Goal: Find specific page/section: Find specific page/section

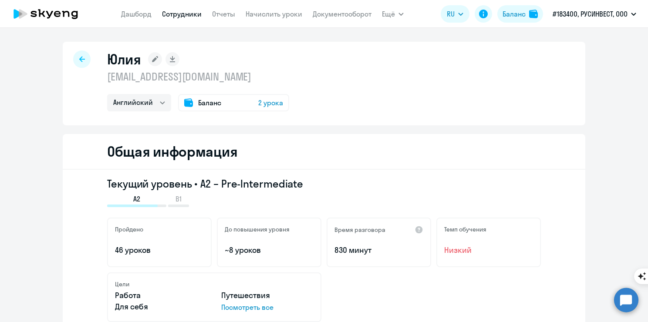
select select "english"
click at [195, 14] on link "Сотрудники" at bounding box center [182, 14] width 40 height 9
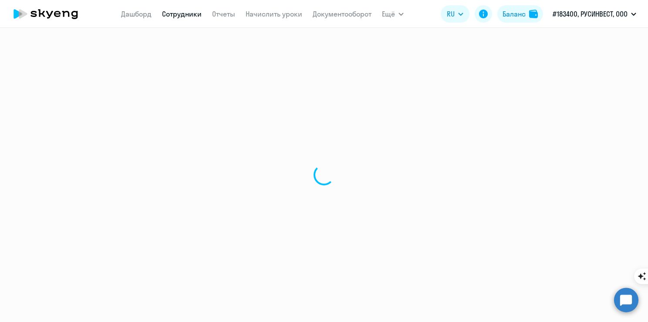
select select "30"
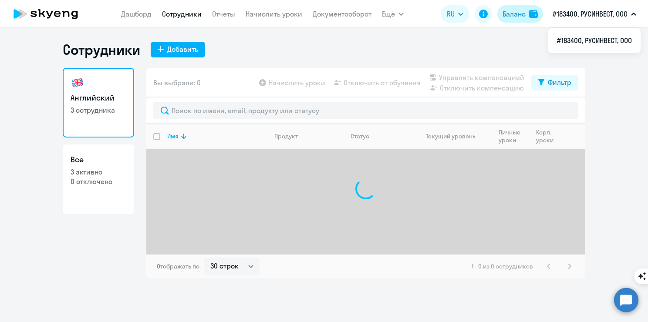
click at [533, 16] on img at bounding box center [533, 14] width 9 height 9
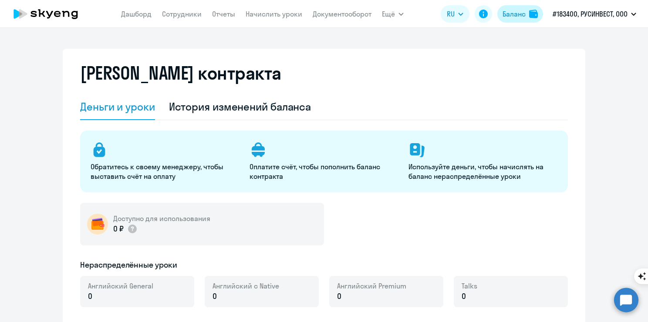
select select "english_adult_not_native_speaker"
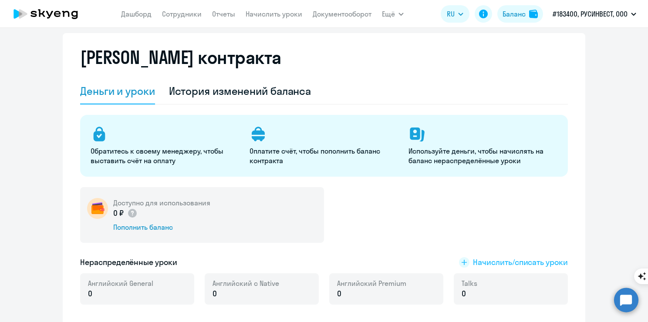
scroll to position [6, 0]
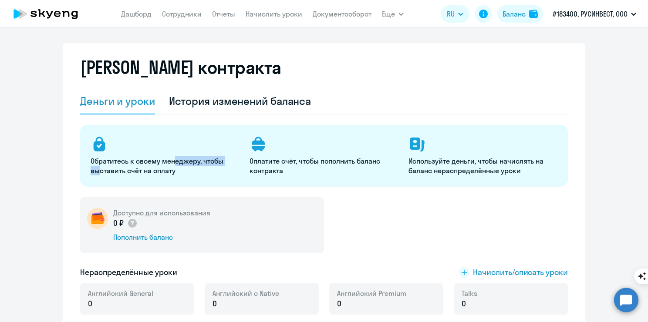
drag, startPoint x: 97, startPoint y: 170, endPoint x: 171, endPoint y: 165, distance: 74.2
click at [171, 165] on p "Обратитесь к своему менеджеру, чтобы выставить счёт на оплату" at bounding box center [165, 165] width 148 height 19
click at [203, 110] on div "История изменений баланса" at bounding box center [240, 101] width 142 height 26
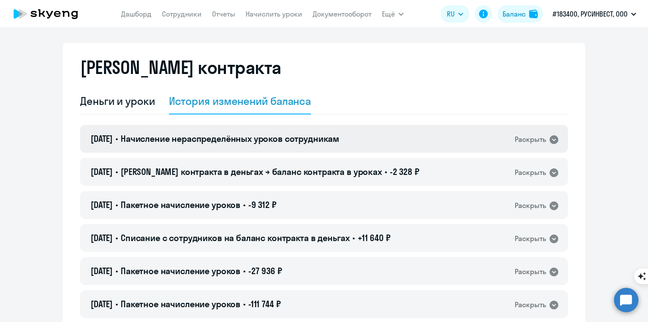
click at [185, 141] on span "Начисление нераспределённых уроков сотрудникам" at bounding box center [230, 138] width 218 height 11
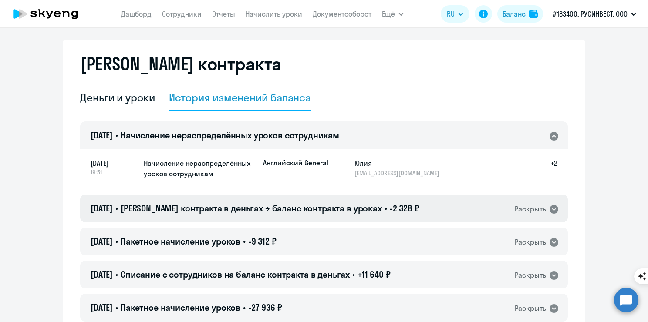
scroll to position [0, 0]
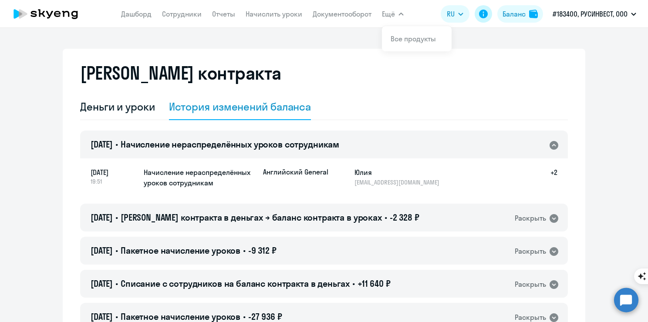
click at [482, 16] on icon at bounding box center [483, 14] width 10 height 10
click at [79, 14] on icon at bounding box center [45, 14] width 77 height 22
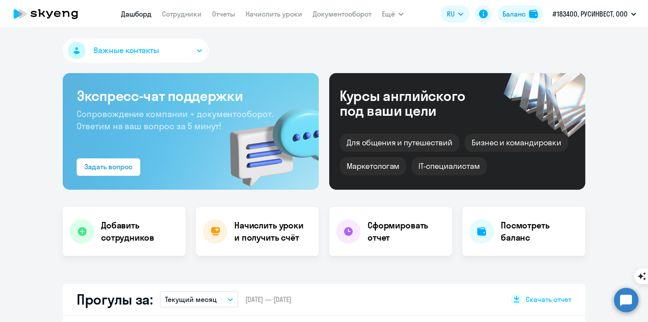
click at [176, 50] on button "Важные контакты" at bounding box center [136, 50] width 146 height 24
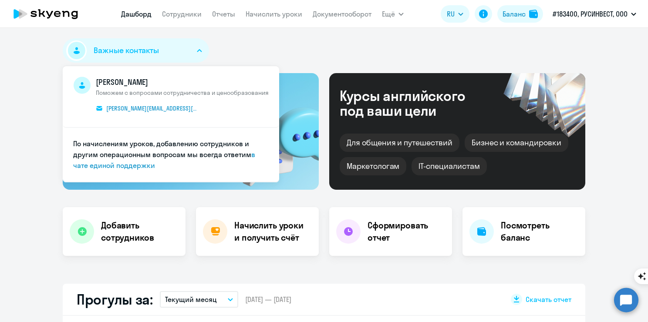
select select "30"
click at [176, 50] on button "Важные контакты" at bounding box center [136, 50] width 146 height 24
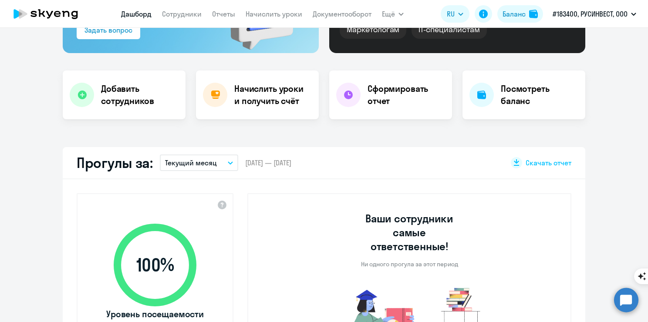
scroll to position [174, 0]
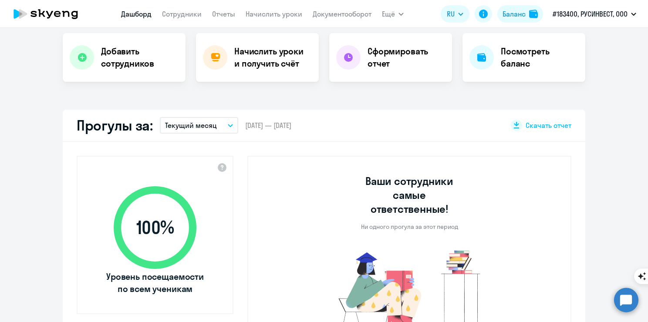
click at [249, 127] on span "[DATE] — [DATE]" at bounding box center [268, 126] width 46 height 10
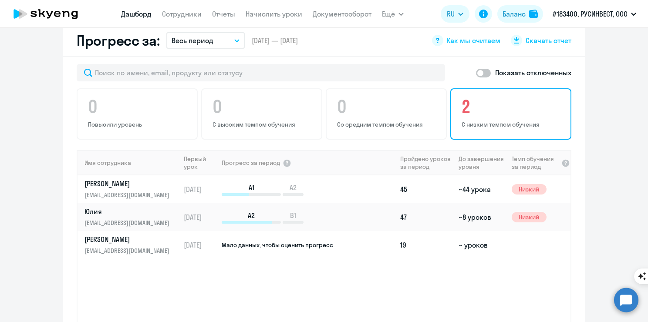
scroll to position [522, 0]
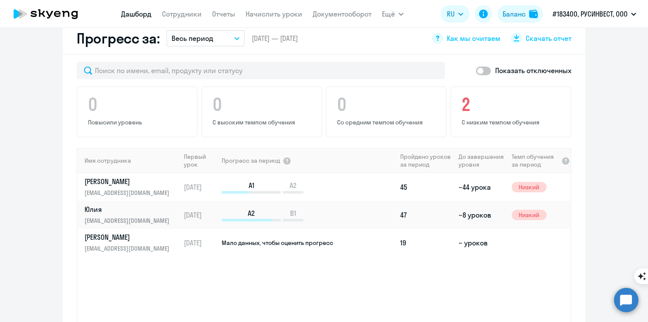
click at [604, 247] on app-progress-dashboard "Прогресс за: Весь период – [DATE] — [DATE] Как мы считаем Скачать отчет Показат…" at bounding box center [324, 198] width 648 height 351
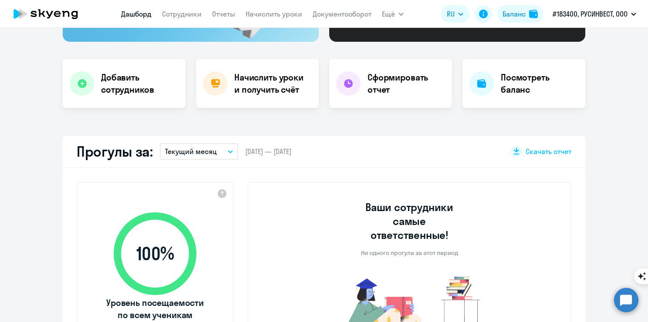
scroll to position [0, 0]
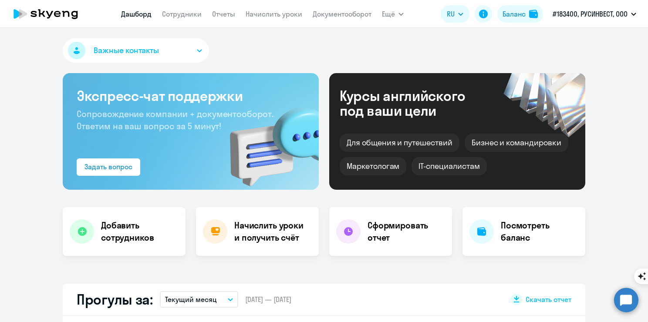
click at [158, 42] on button "Важные контакты" at bounding box center [136, 50] width 146 height 24
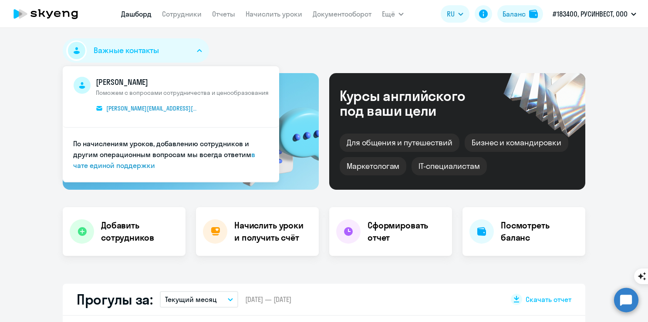
click at [158, 42] on button "Важные контакты" at bounding box center [136, 50] width 146 height 24
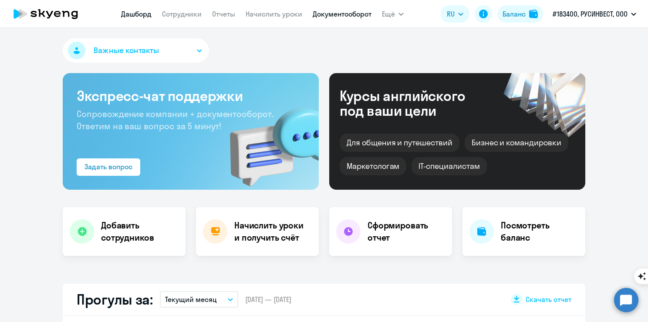
click at [364, 13] on link "Документооборот" at bounding box center [341, 14] width 59 height 9
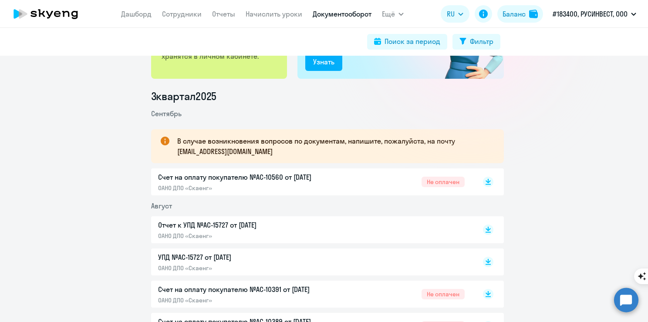
scroll to position [131, 0]
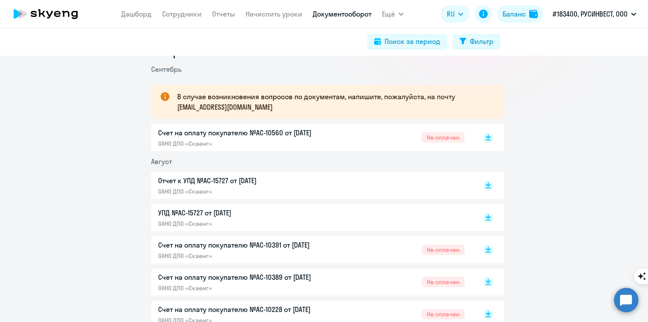
click at [182, 144] on p "ОАНО ДПО «Скаенг»" at bounding box center [249, 144] width 183 height 8
